Goal: Check status: Check status

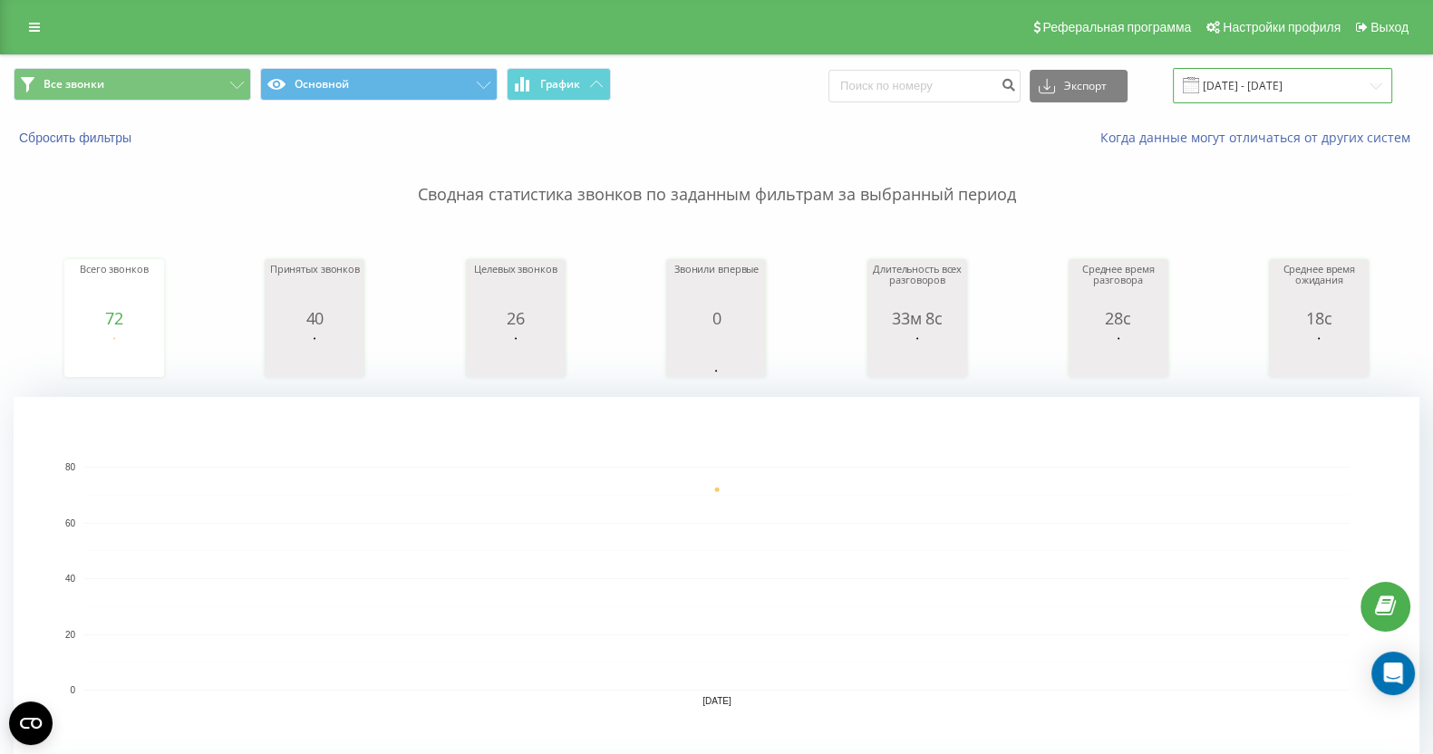
drag, startPoint x: 0, startPoint y: 0, endPoint x: 1233, endPoint y: 92, distance: 1236.5
click at [1233, 92] on input "[DATE] - [DATE]" at bounding box center [1282, 85] width 219 height 35
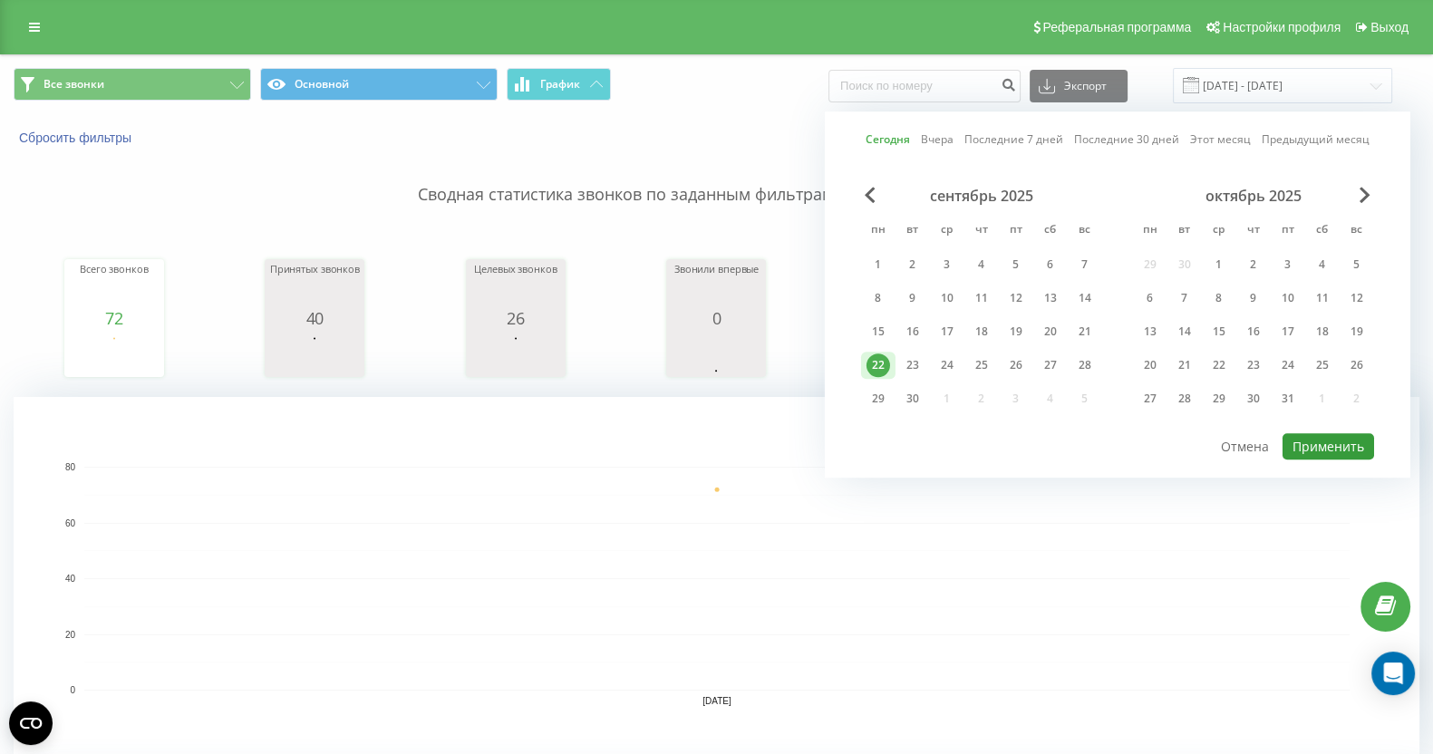
click at [1347, 440] on button "Применить" at bounding box center [1329, 446] width 92 height 26
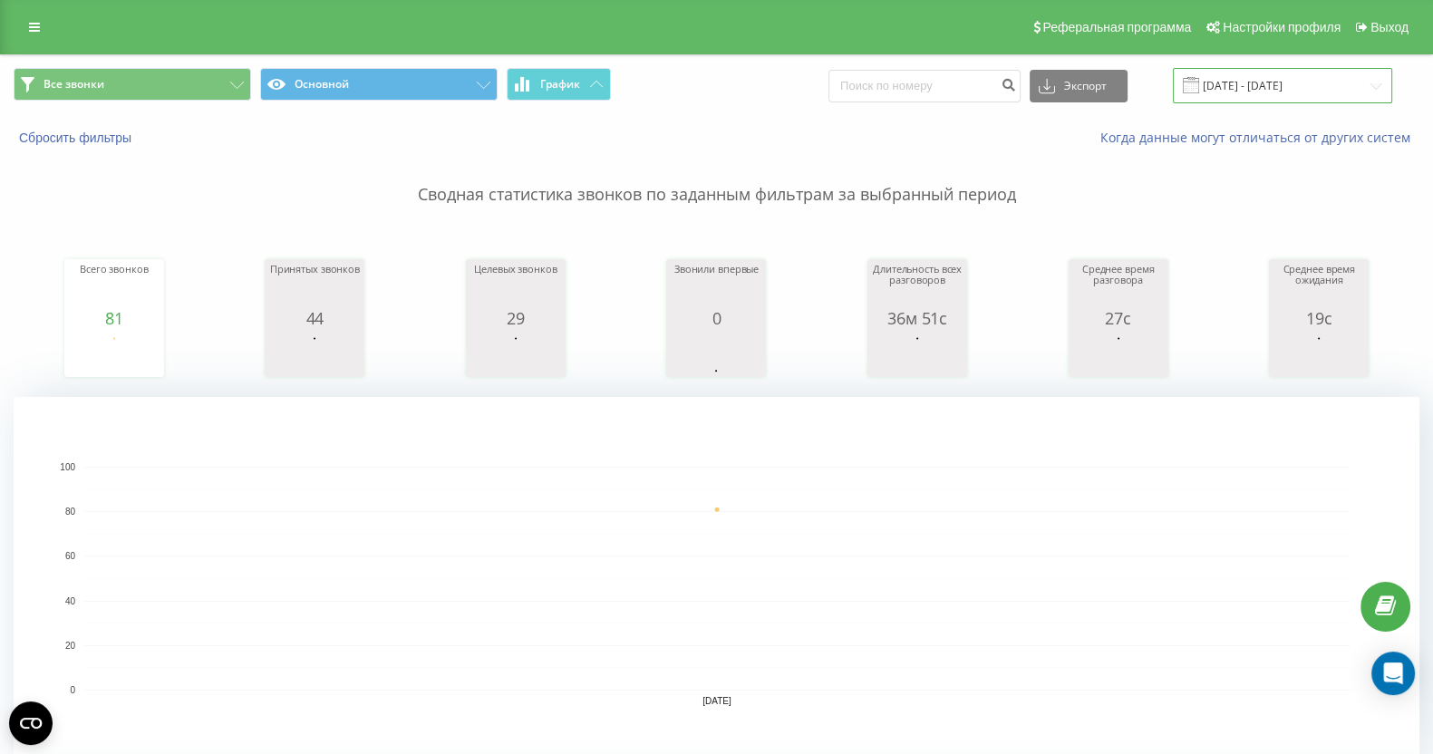
click at [1278, 73] on input "[DATE] - [DATE]" at bounding box center [1282, 85] width 219 height 35
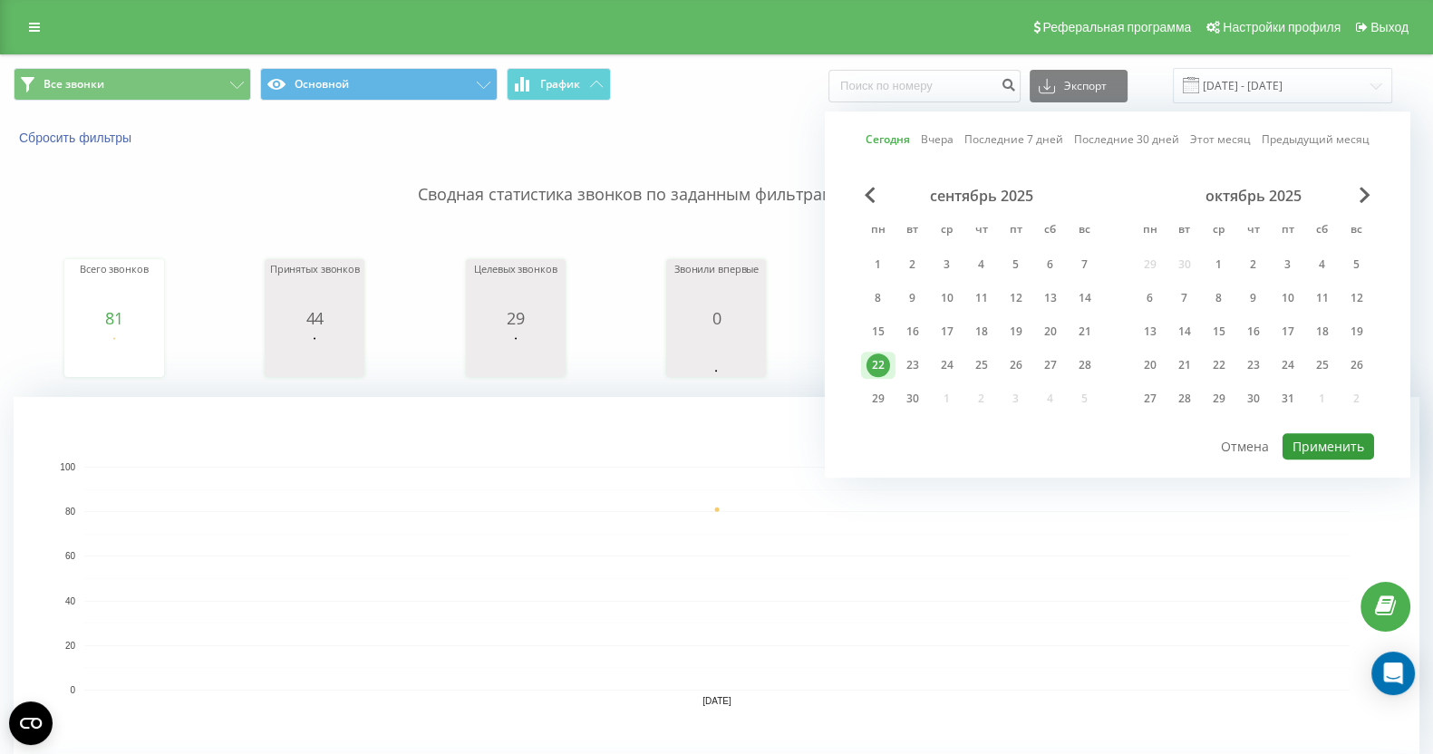
click at [1338, 442] on button "Применить" at bounding box center [1329, 446] width 92 height 26
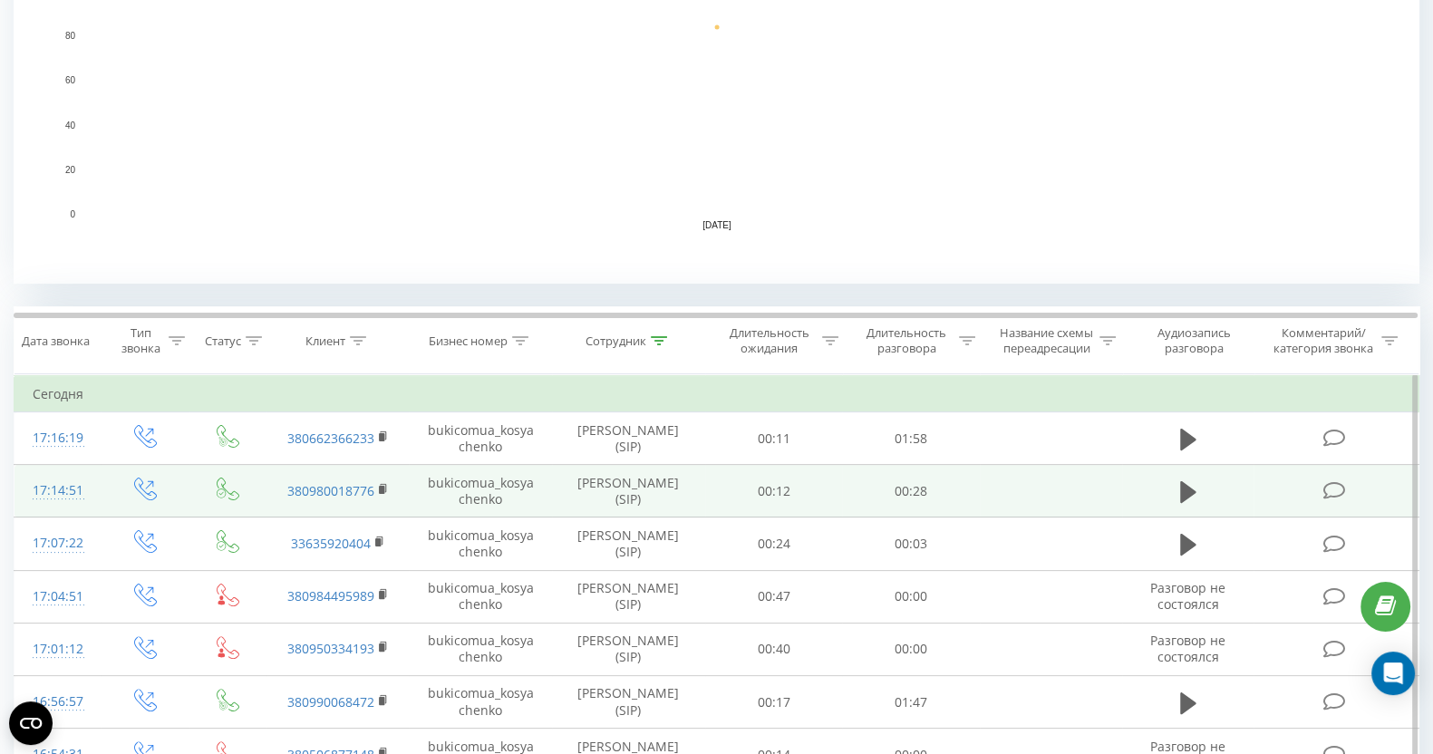
scroll to position [567, 0]
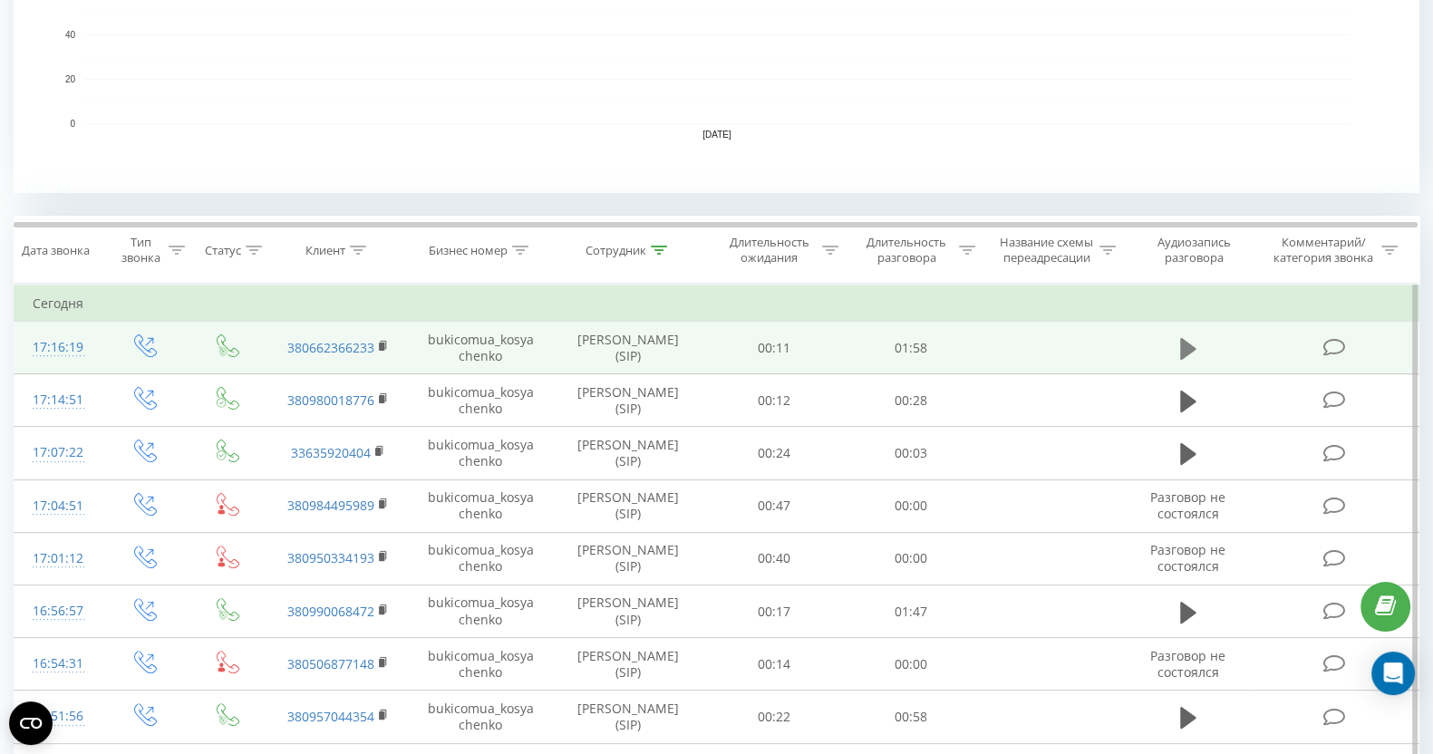
click at [1182, 345] on icon at bounding box center [1188, 348] width 16 height 22
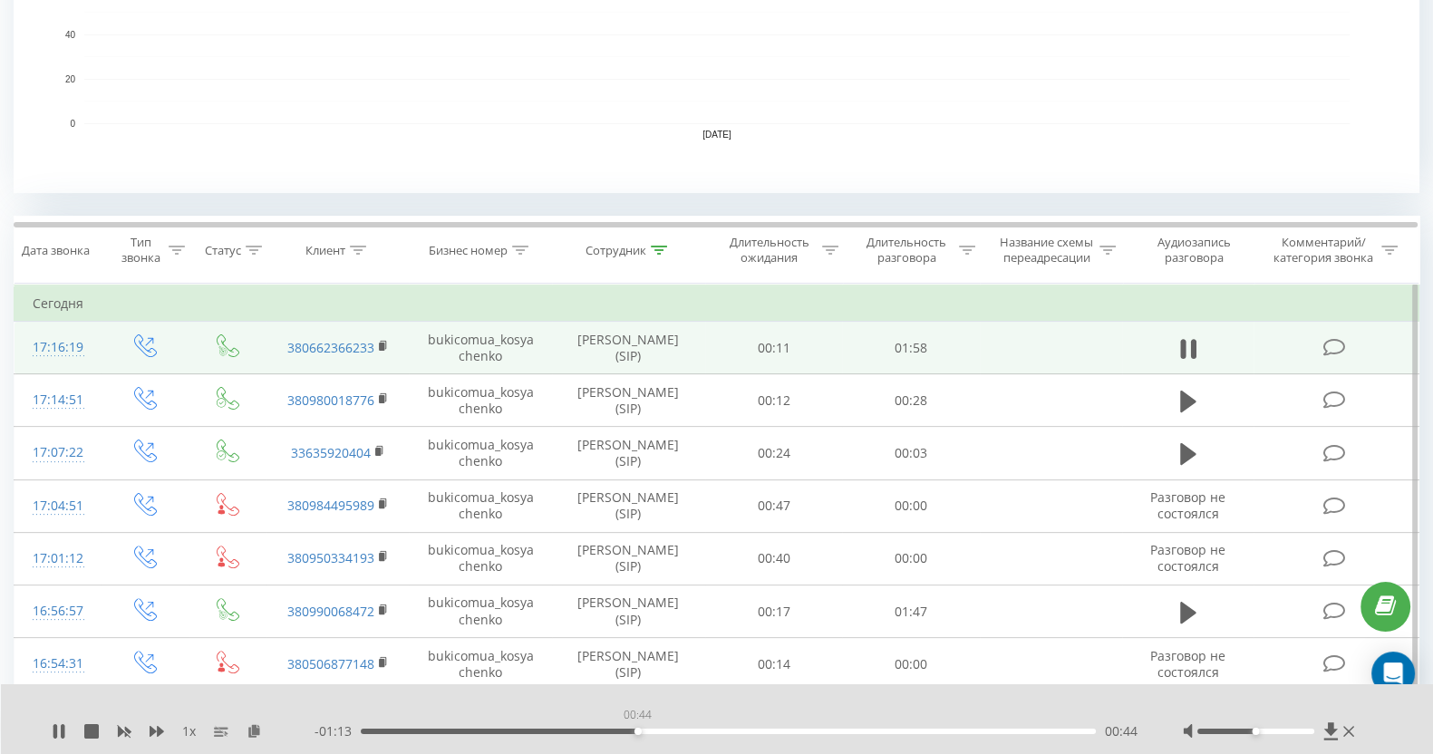
click at [637, 732] on div "00:44" at bounding box center [728, 731] width 735 height 5
click at [443, 729] on div "00:13" at bounding box center [728, 731] width 735 height 5
drag, startPoint x: 1283, startPoint y: 730, endPoint x: 1360, endPoint y: 732, distance: 77.1
click at [1360, 732] on div "1 x - 01:44 00:14 00:14" at bounding box center [717, 720] width 1433 height 70
click at [146, 733] on div "1 x" at bounding box center [183, 732] width 263 height 18
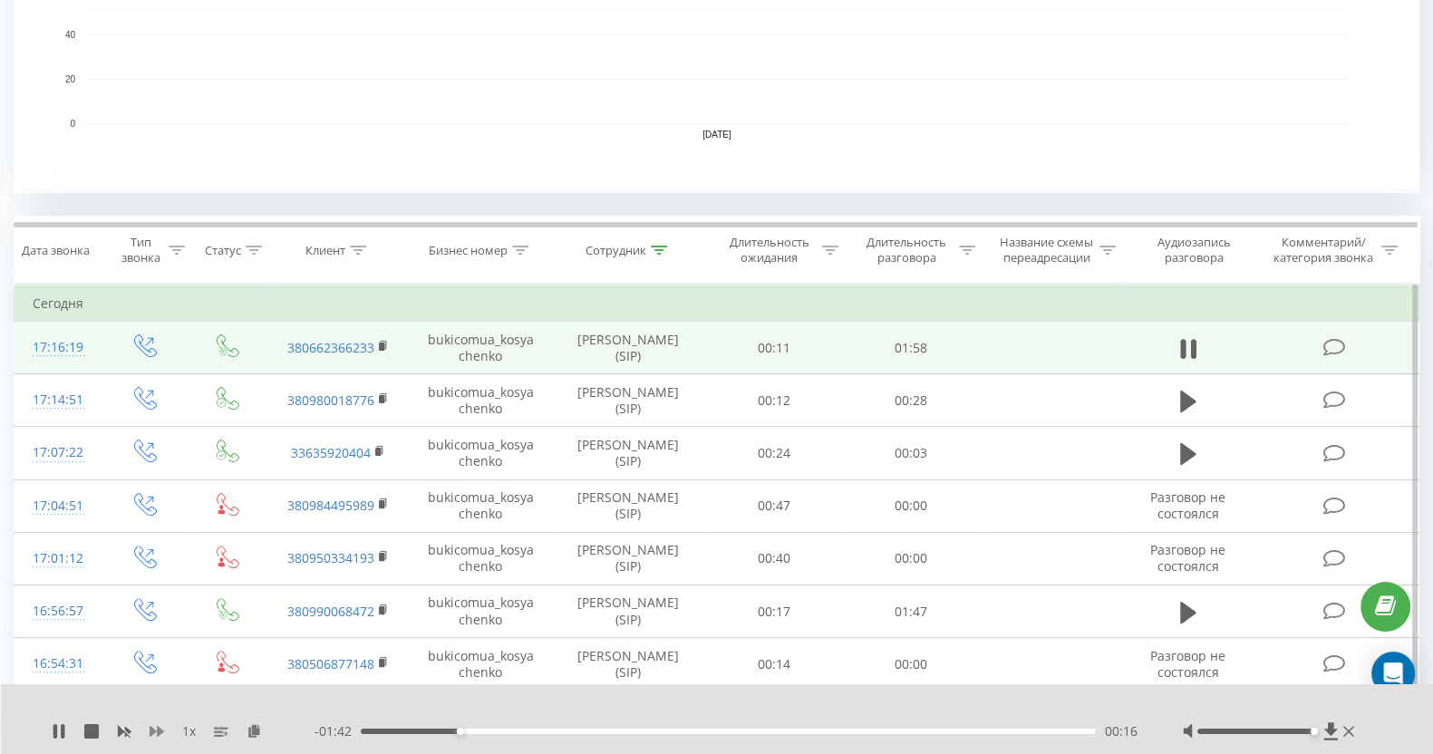
click at [155, 733] on icon at bounding box center [157, 731] width 15 height 15
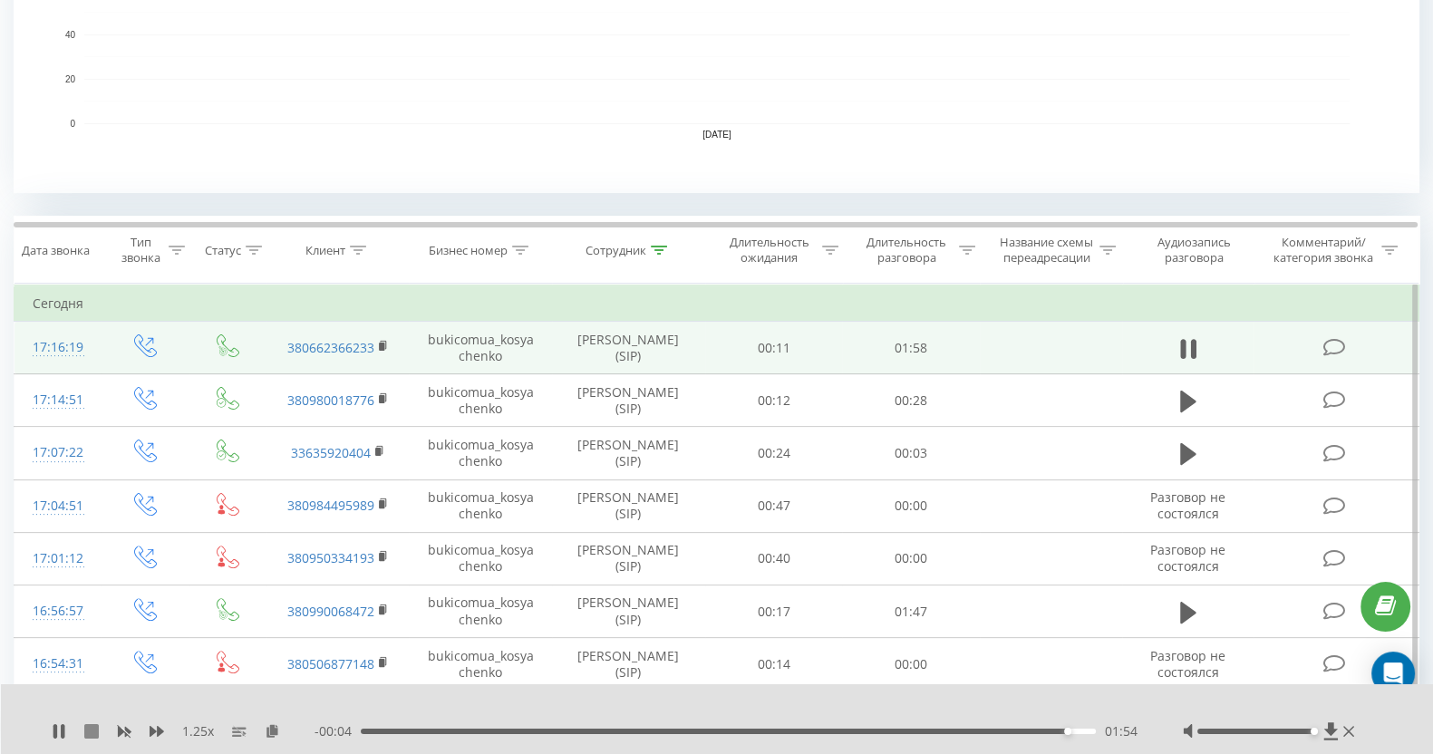
click at [91, 724] on icon at bounding box center [91, 731] width 15 height 15
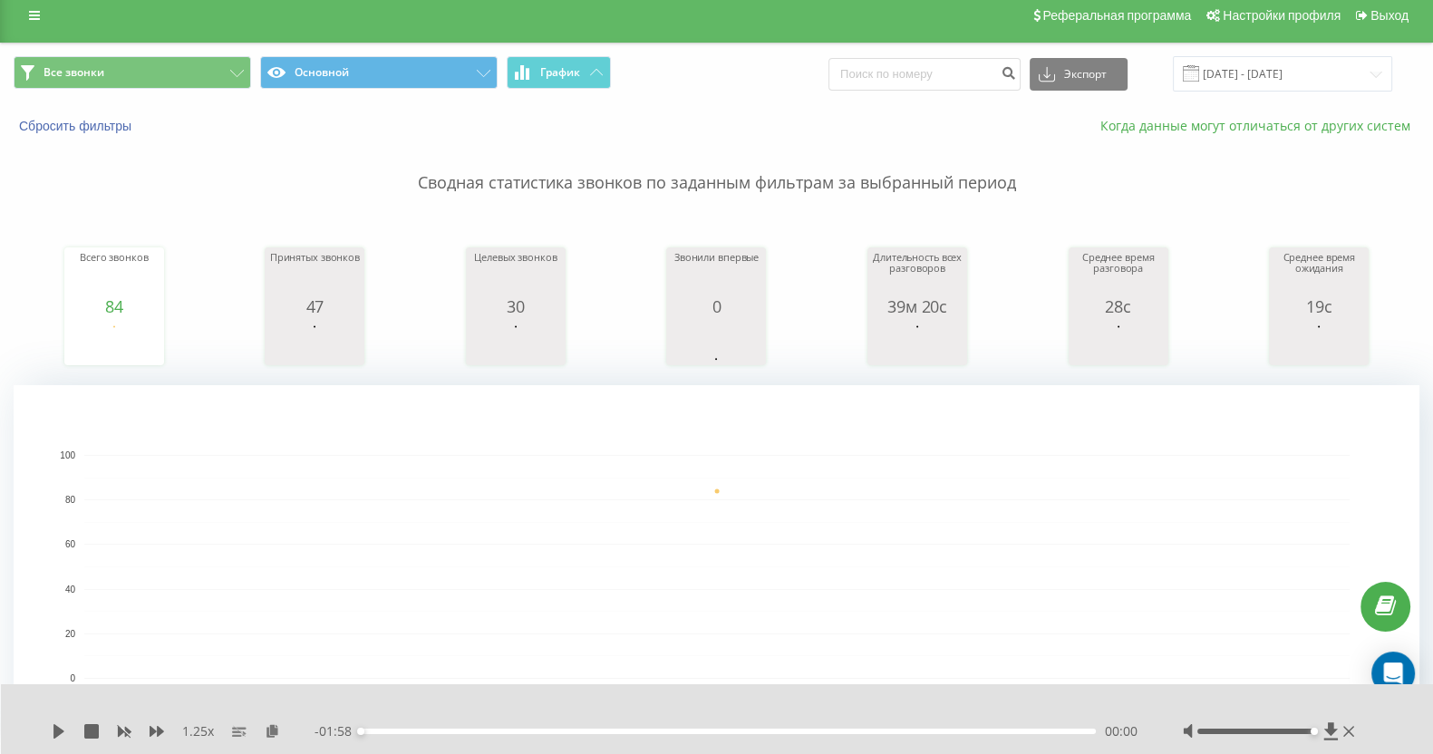
scroll to position [0, 0]
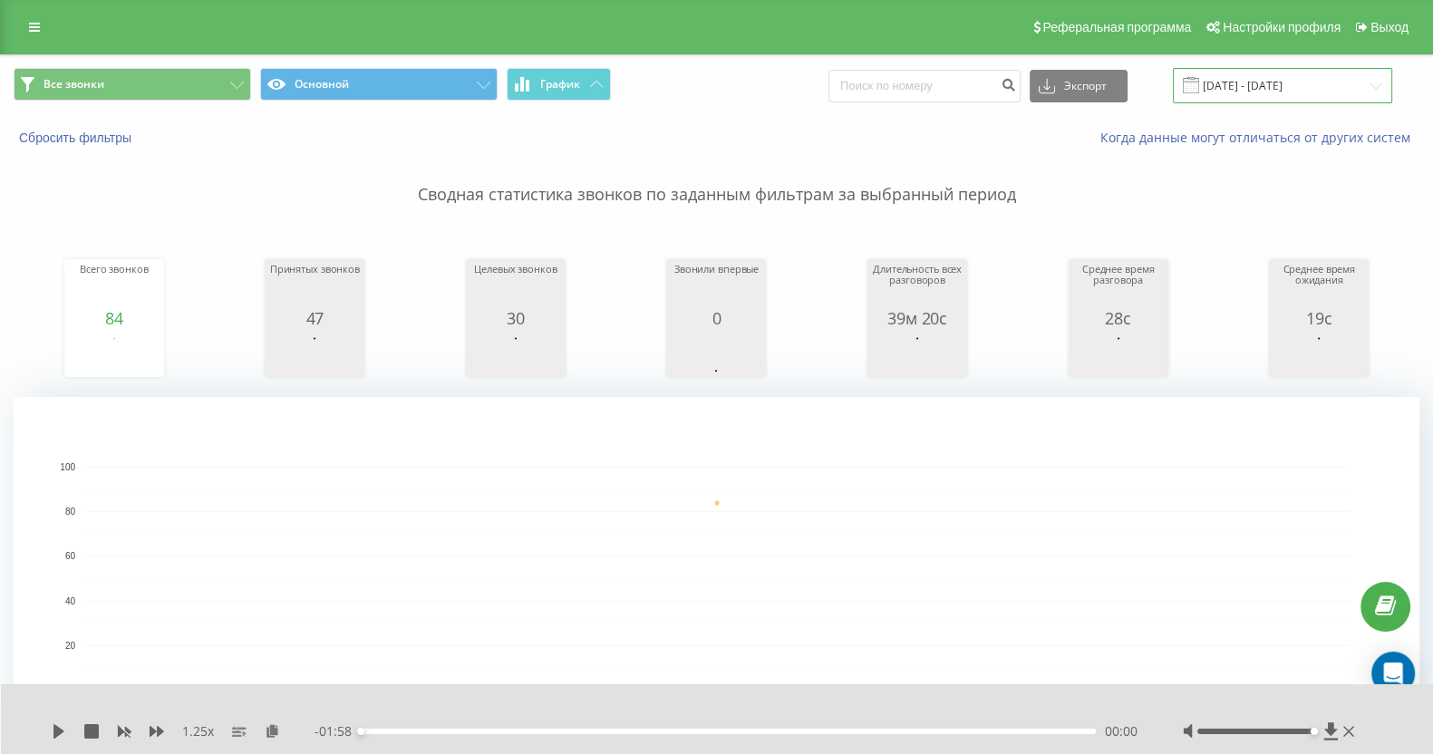
drag, startPoint x: 1306, startPoint y: 87, endPoint x: 1221, endPoint y: 94, distance: 84.6
click at [1306, 87] on input "[DATE] - [DATE]" at bounding box center [1282, 85] width 219 height 35
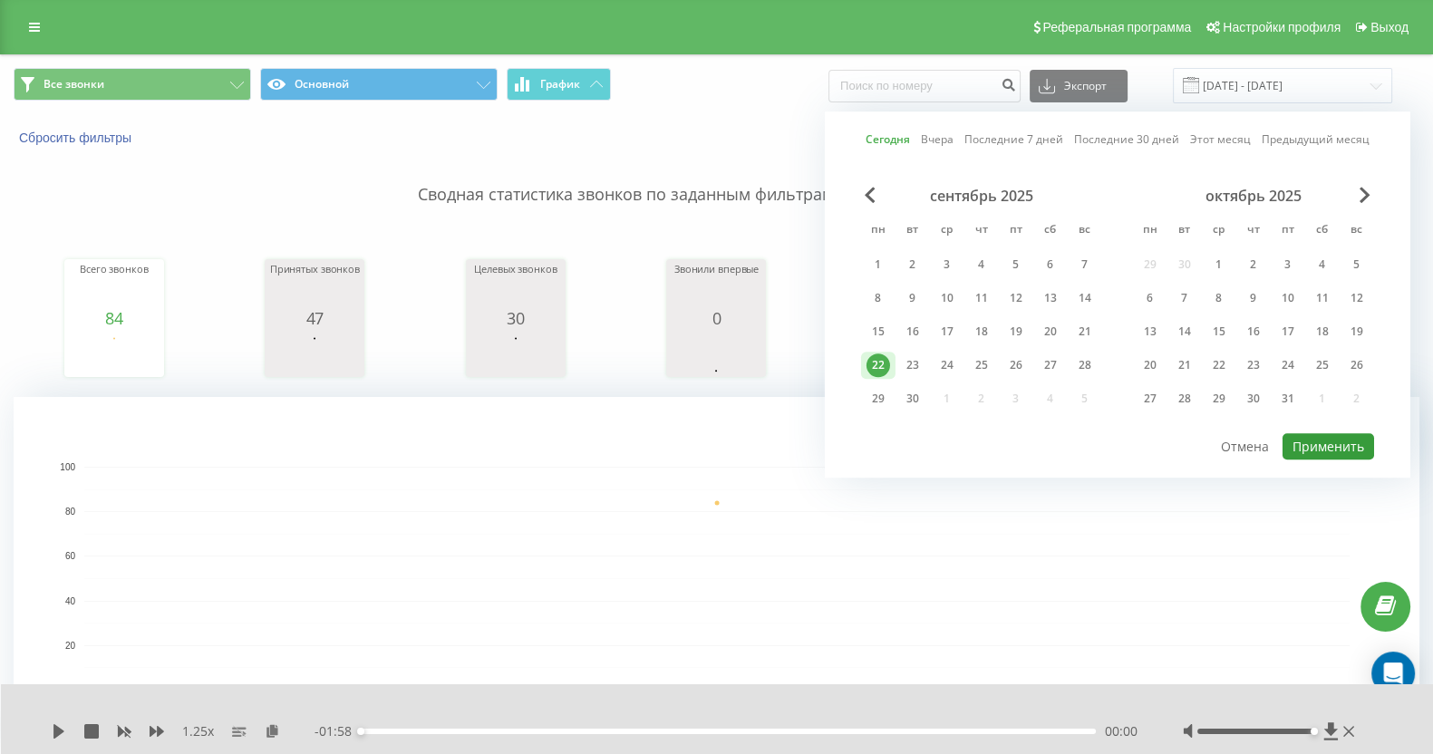
click at [1334, 443] on button "Применить" at bounding box center [1329, 446] width 92 height 26
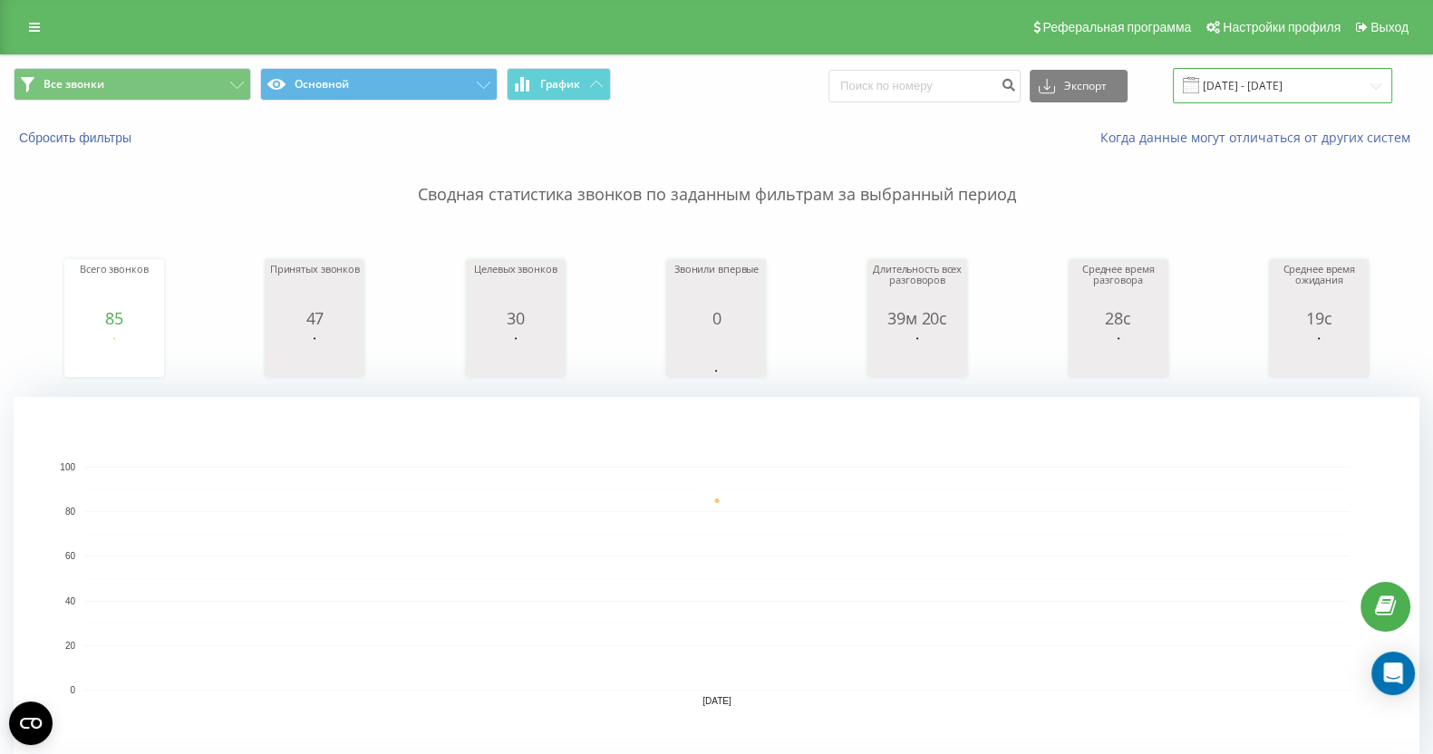
drag, startPoint x: 1238, startPoint y: 92, endPoint x: 1183, endPoint y: 101, distance: 55.0
click at [1236, 91] on input "[DATE] - [DATE]" at bounding box center [1282, 85] width 219 height 35
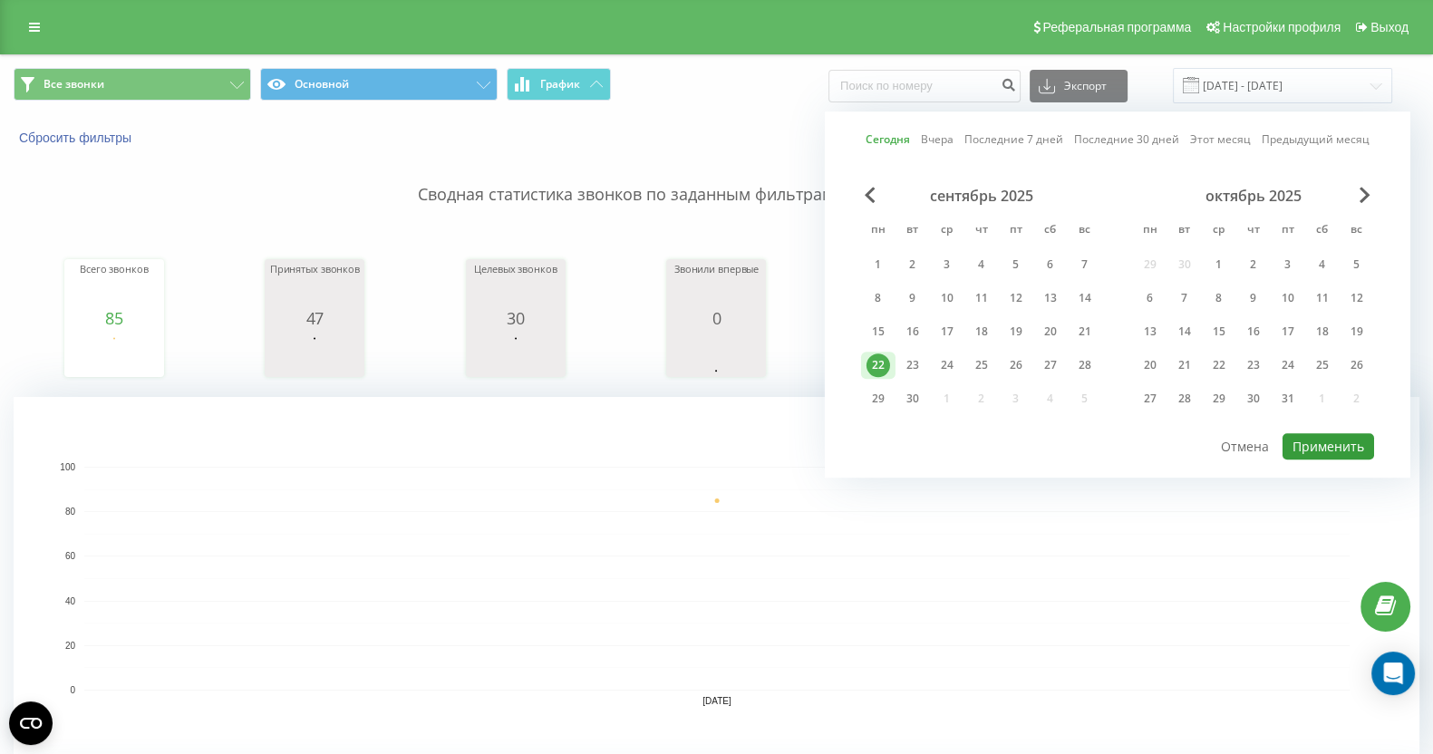
click at [1305, 433] on button "Применить" at bounding box center [1329, 446] width 92 height 26
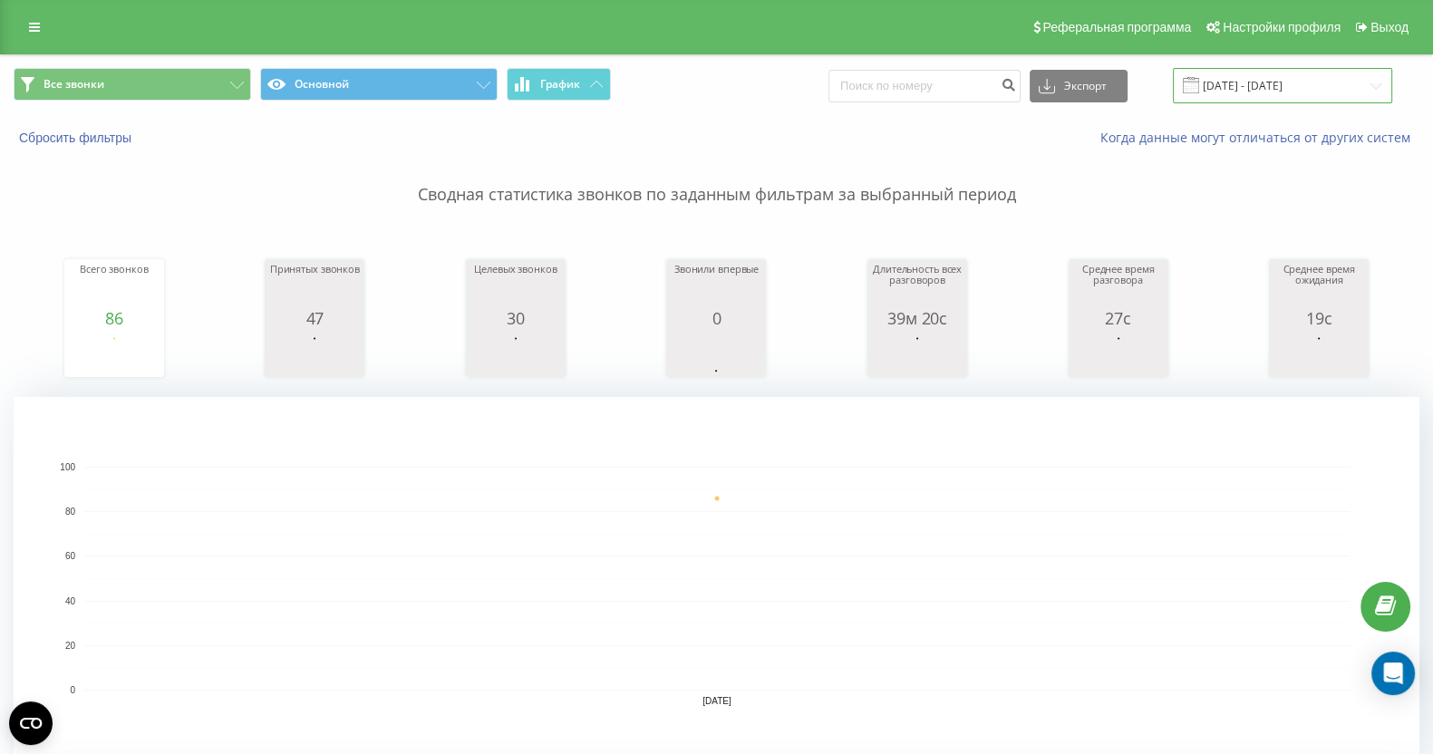
click at [1312, 83] on input "[DATE] - [DATE]" at bounding box center [1282, 85] width 219 height 35
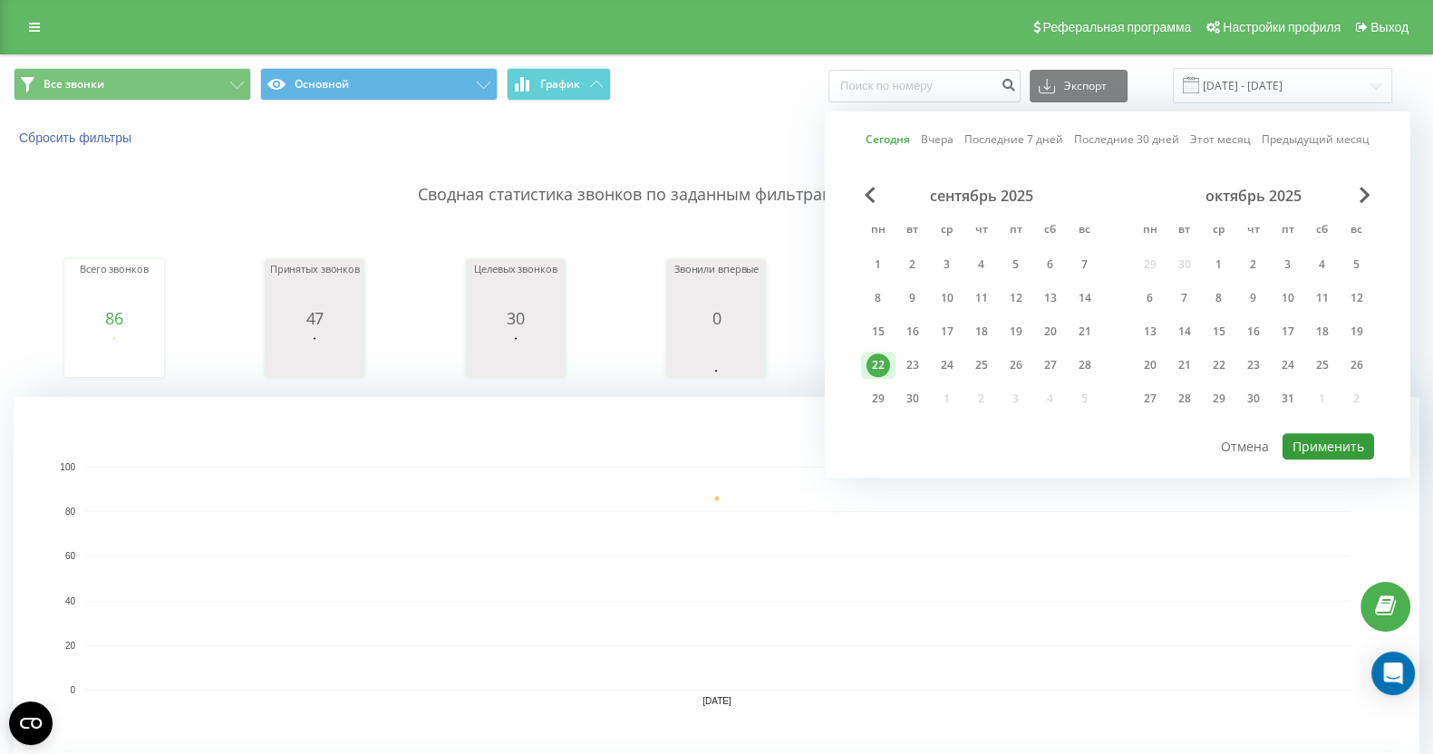
click at [1306, 437] on button "Применить" at bounding box center [1329, 446] width 92 height 26
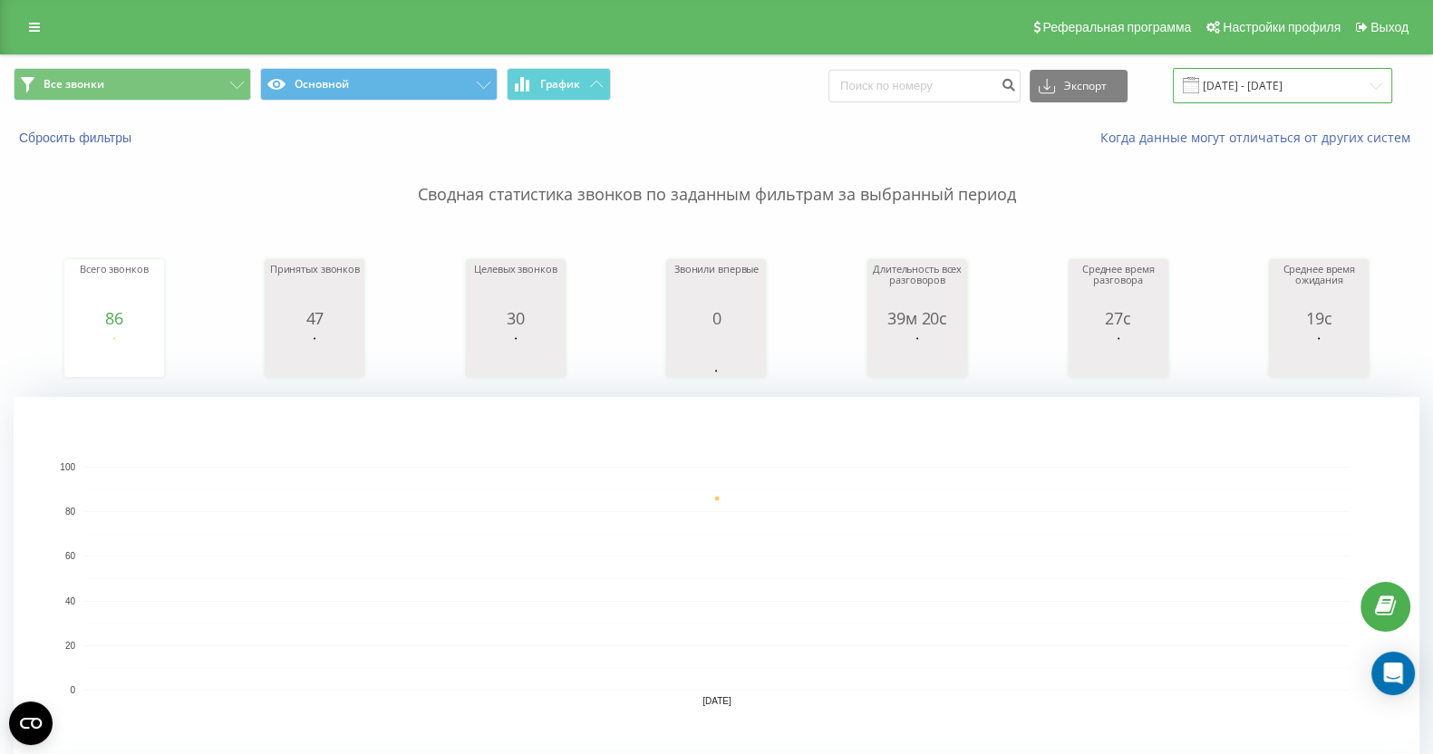
click at [1346, 82] on input "[DATE] - [DATE]" at bounding box center [1282, 85] width 219 height 35
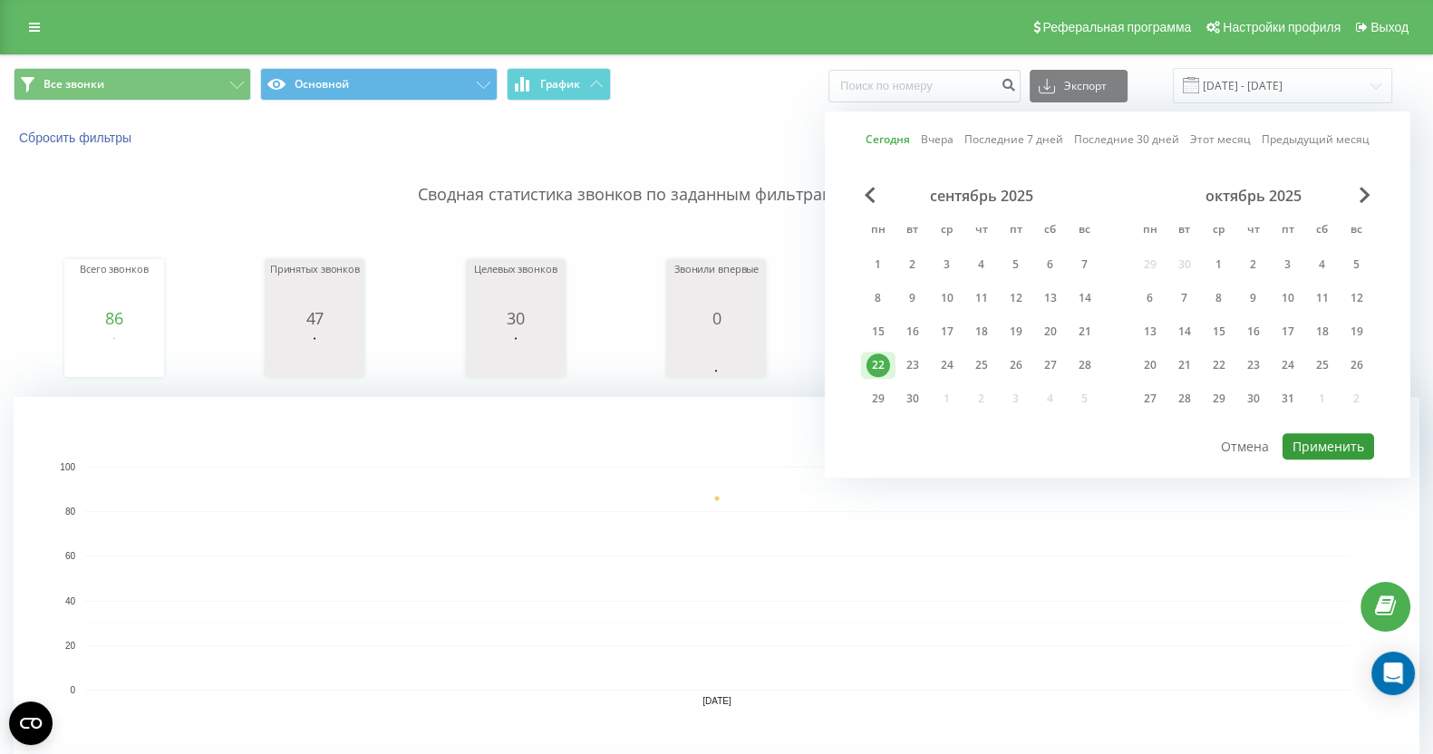
click at [1344, 439] on button "Применить" at bounding box center [1329, 446] width 92 height 26
